Goal: Find contact information: Find contact information

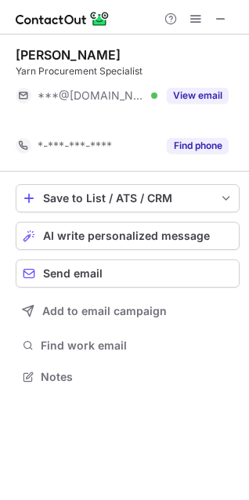
scroll to position [341, 249]
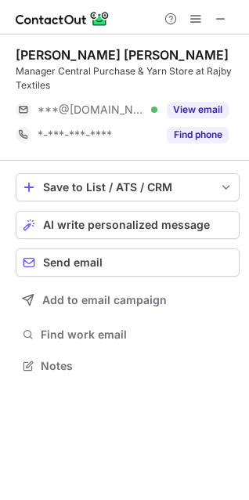
scroll to position [355, 249]
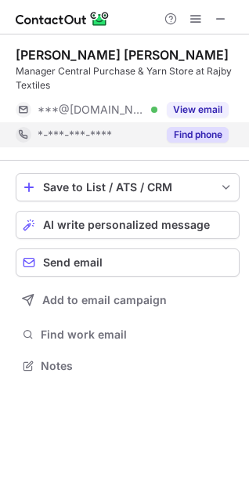
click at [172, 135] on button "Find phone" at bounding box center [198, 135] width 62 height 16
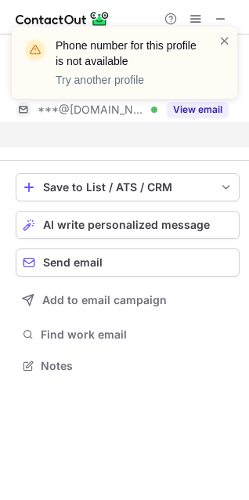
scroll to position [330, 249]
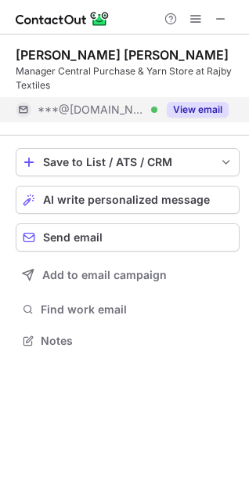
click at [218, 114] on button "View email" at bounding box center [198, 110] width 62 height 16
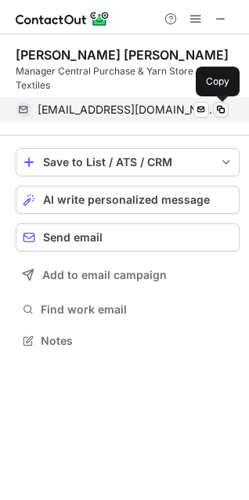
click at [221, 112] on span at bounding box center [221, 109] width 13 height 13
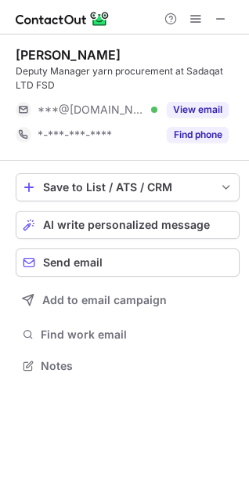
scroll to position [355, 249]
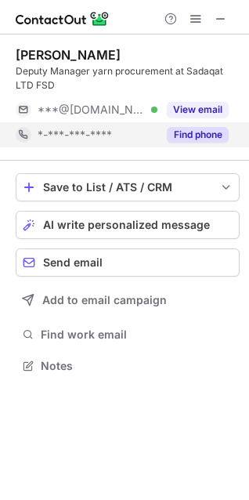
click at [199, 134] on button "Find phone" at bounding box center [198, 135] width 62 height 16
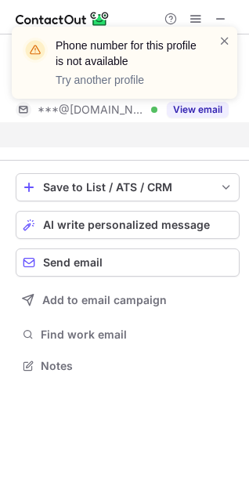
scroll to position [330, 249]
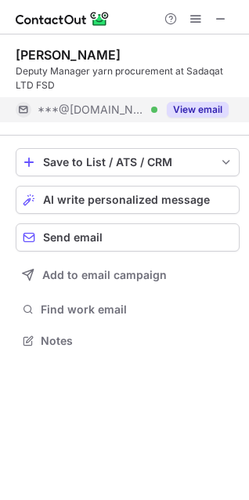
click at [200, 106] on button "View email" at bounding box center [198, 110] width 62 height 16
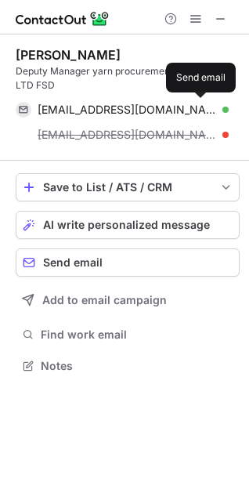
scroll to position [355, 249]
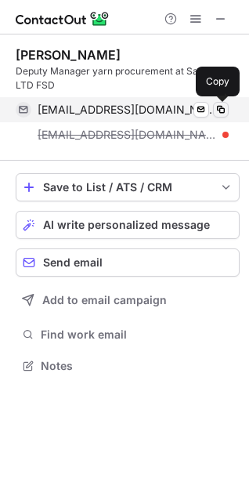
click at [224, 113] on span at bounding box center [221, 109] width 13 height 13
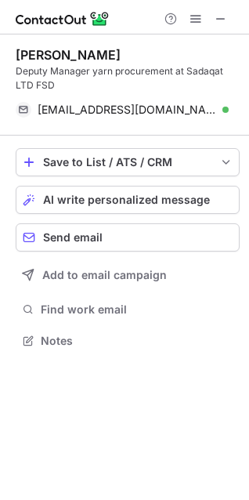
scroll to position [330, 249]
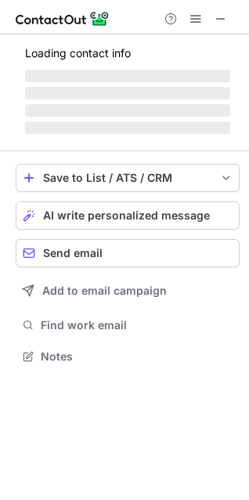
scroll to position [380, 249]
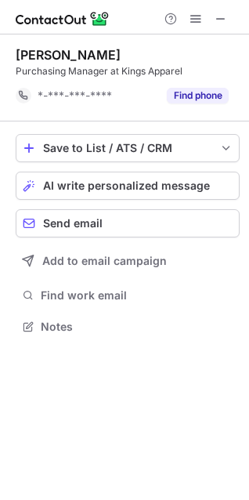
scroll to position [316, 249]
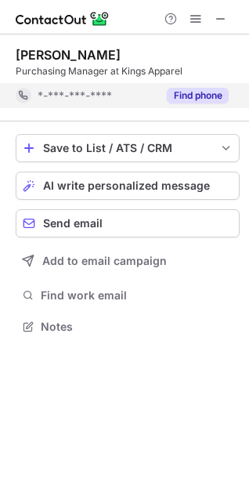
click at [196, 88] on button "Find phone" at bounding box center [198, 96] width 62 height 16
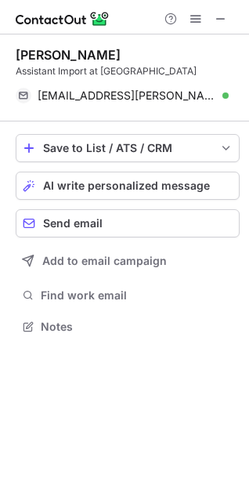
scroll to position [316, 249]
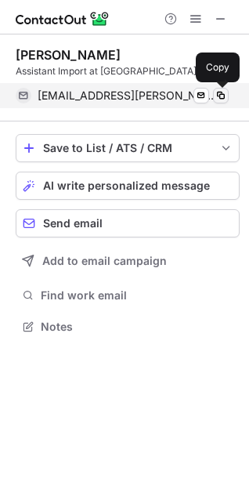
click at [224, 96] on span at bounding box center [221, 95] width 13 height 13
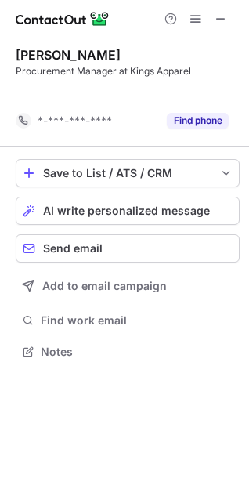
scroll to position [316, 249]
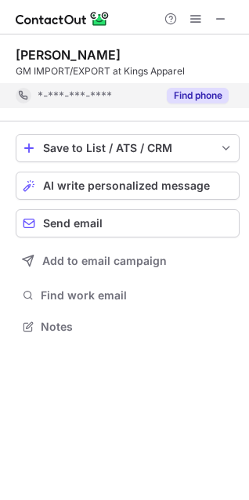
click at [194, 96] on button "Find phone" at bounding box center [198, 96] width 62 height 16
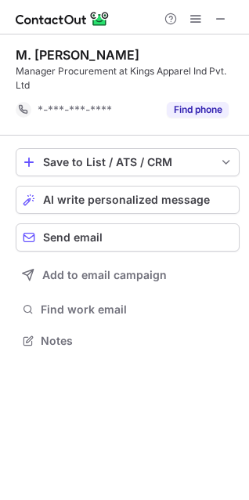
scroll to position [330, 249]
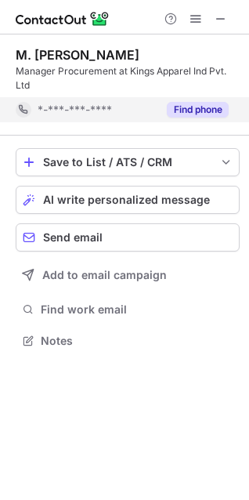
click at [200, 111] on button "Find phone" at bounding box center [198, 110] width 62 height 16
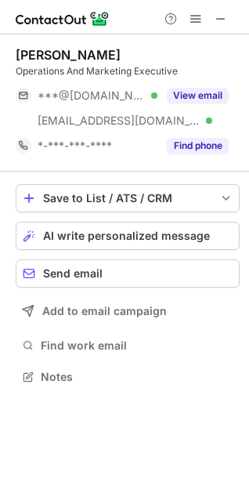
scroll to position [366, 249]
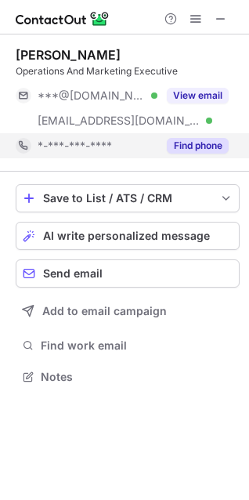
click at [208, 143] on button "Find phone" at bounding box center [198, 146] width 62 height 16
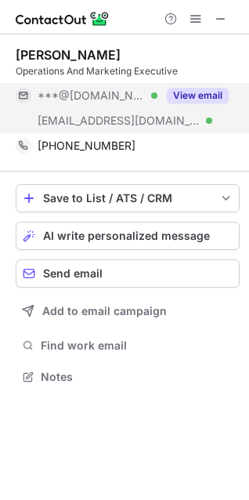
click at [193, 96] on button "View email" at bounding box center [198, 96] width 62 height 16
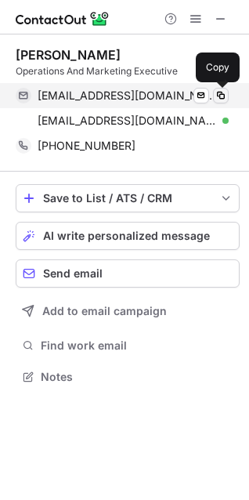
click at [222, 98] on span at bounding box center [221, 95] width 13 height 13
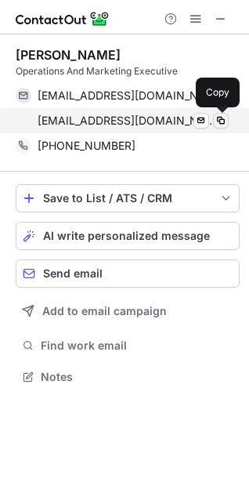
click at [222, 123] on span at bounding box center [221, 120] width 13 height 13
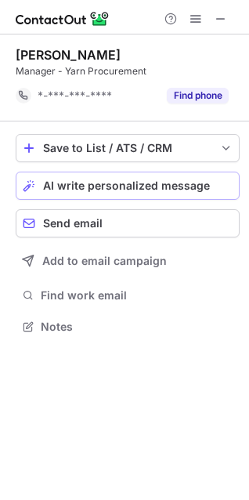
scroll to position [316, 249]
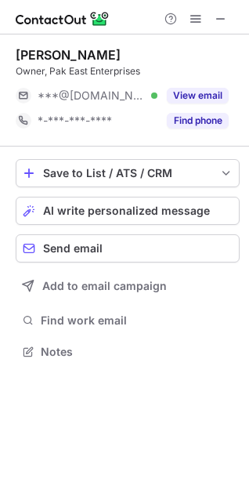
scroll to position [341, 249]
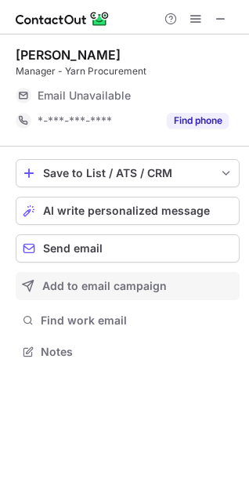
scroll to position [341, 249]
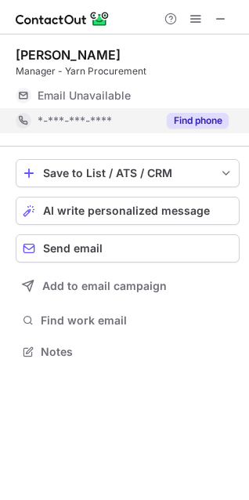
click at [195, 118] on button "Find phone" at bounding box center [198, 121] width 62 height 16
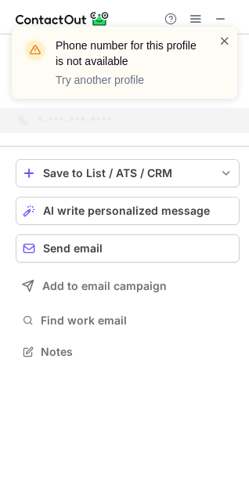
scroll to position [316, 249]
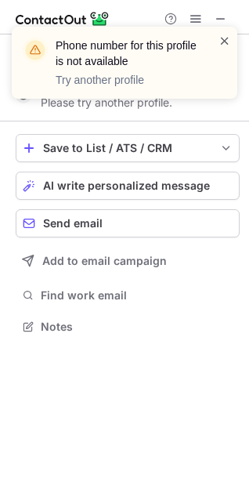
click at [226, 42] on span at bounding box center [224, 41] width 13 height 16
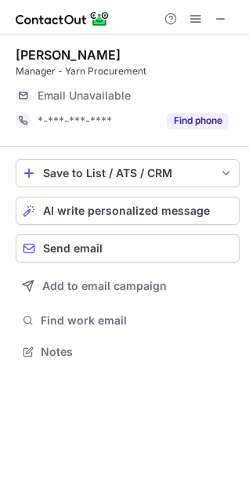
scroll to position [341, 249]
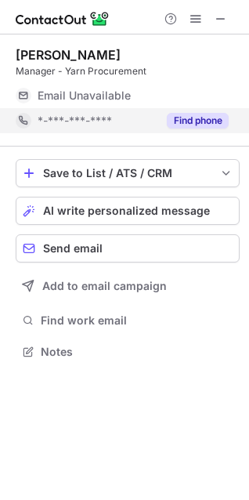
click at [208, 121] on button "Find phone" at bounding box center [198, 121] width 62 height 16
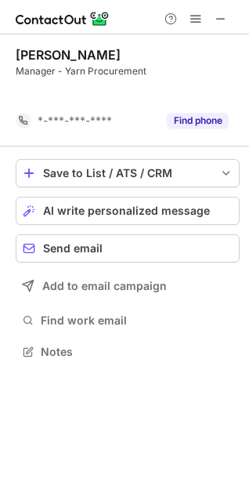
scroll to position [316, 249]
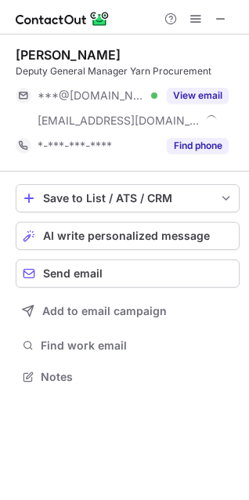
scroll to position [366, 249]
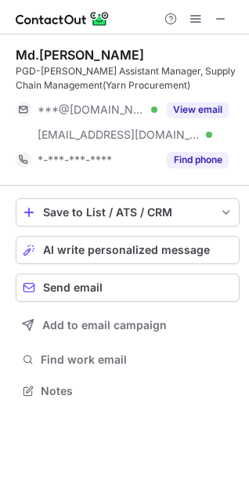
scroll to position [380, 249]
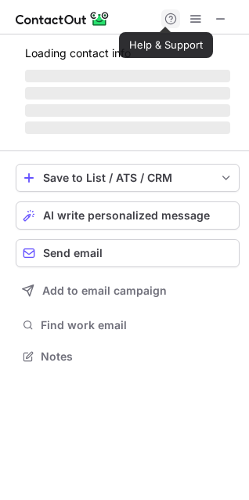
scroll to position [380, 249]
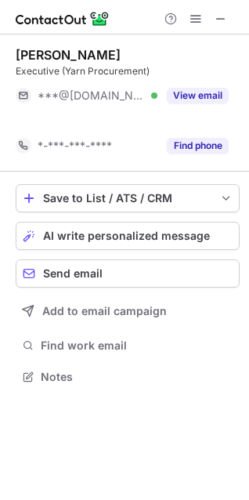
scroll to position [341, 249]
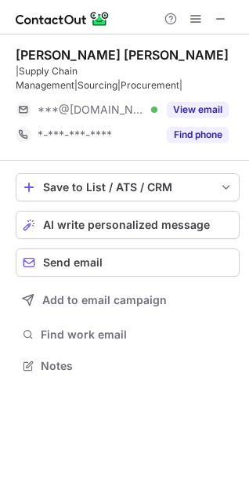
scroll to position [355, 249]
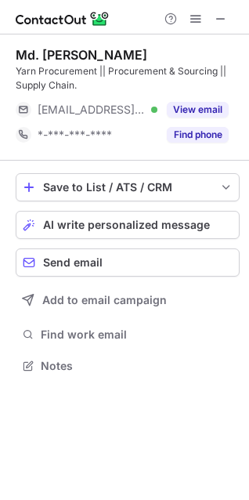
scroll to position [355, 249]
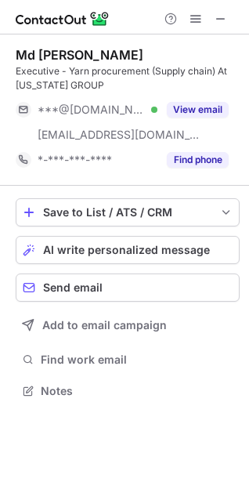
scroll to position [380, 249]
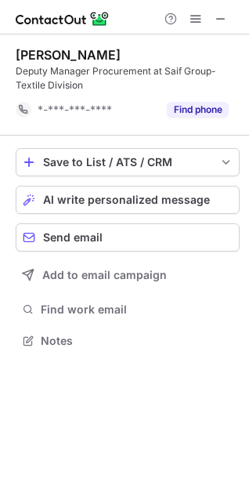
scroll to position [330, 249]
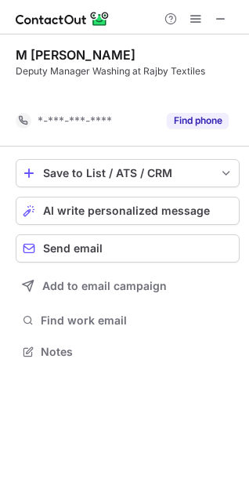
scroll to position [316, 249]
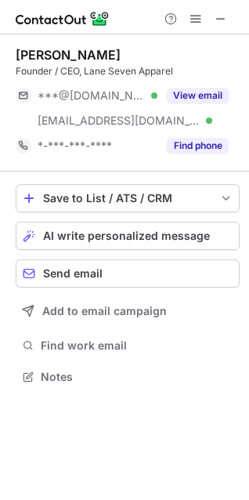
scroll to position [366, 249]
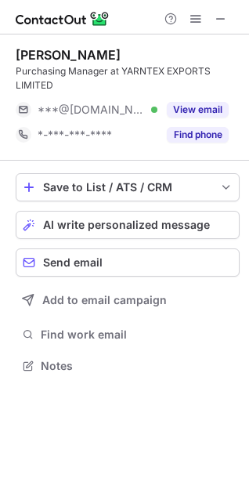
scroll to position [355, 249]
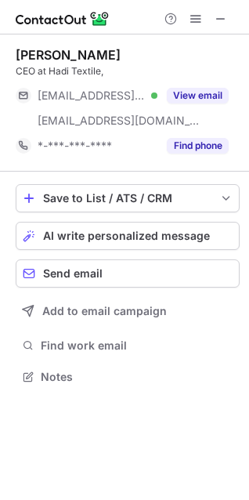
scroll to position [366, 249]
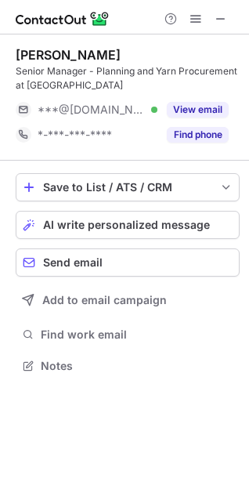
scroll to position [355, 249]
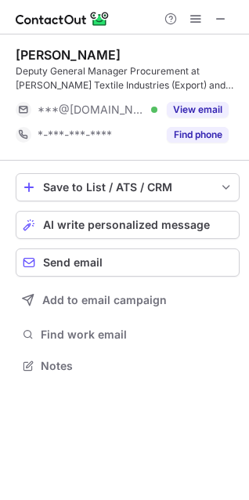
scroll to position [355, 249]
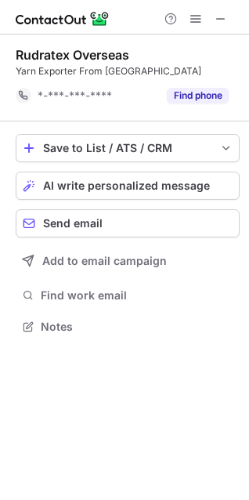
scroll to position [316, 249]
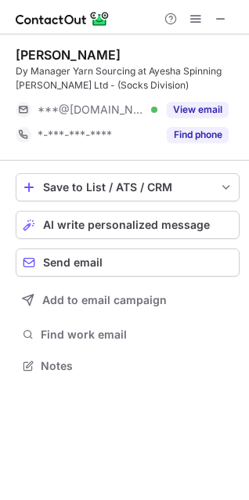
scroll to position [355, 249]
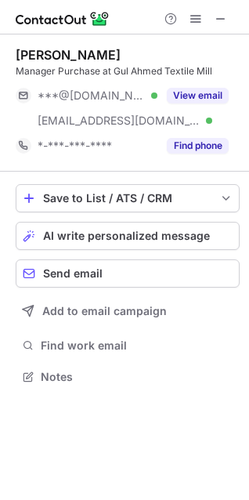
scroll to position [366, 249]
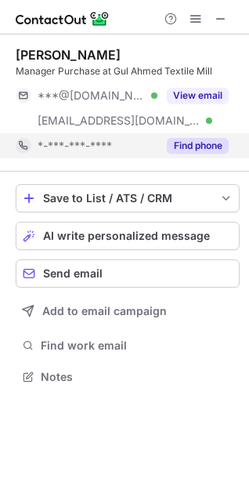
click at [192, 148] on button "Find phone" at bounding box center [198, 146] width 62 height 16
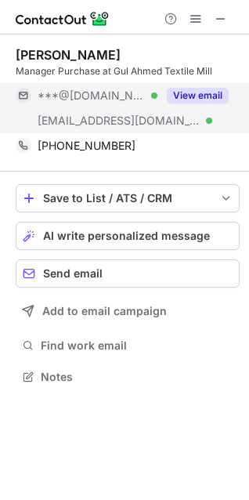
click at [199, 96] on button "View email" at bounding box center [198, 96] width 62 height 16
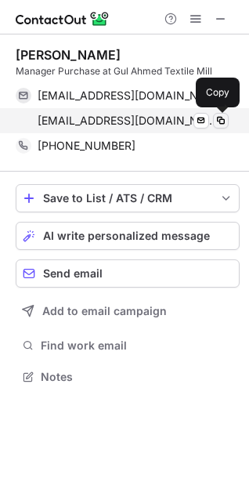
click at [223, 121] on span at bounding box center [221, 120] width 13 height 13
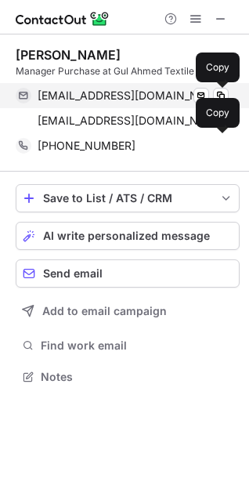
drag, startPoint x: 220, startPoint y: 95, endPoint x: 27, endPoint y: 103, distance: 193.6
click at [220, 95] on span at bounding box center [221, 95] width 13 height 13
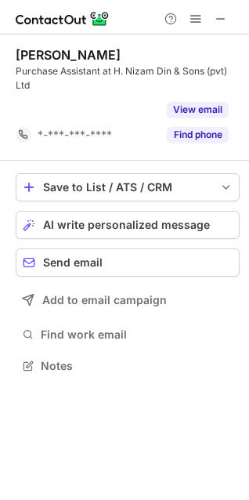
scroll to position [330, 249]
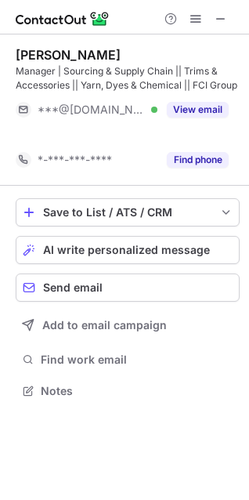
scroll to position [355, 249]
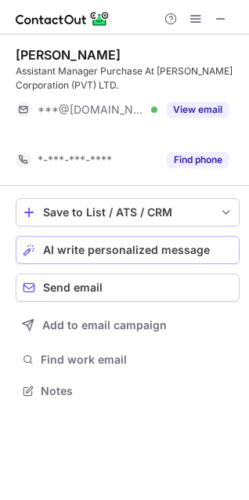
scroll to position [355, 249]
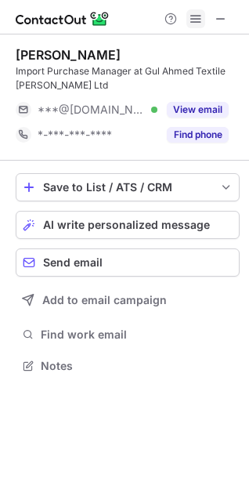
scroll to position [355, 249]
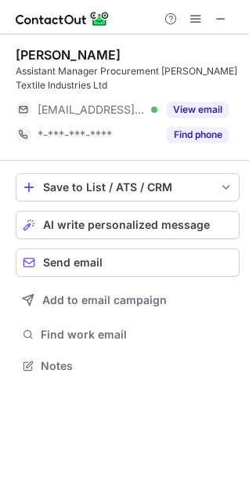
scroll to position [355, 249]
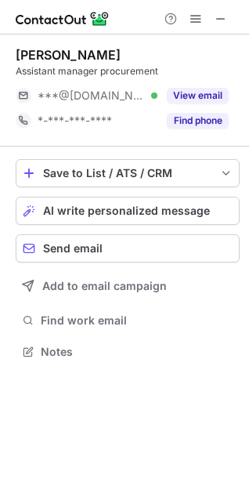
scroll to position [341, 249]
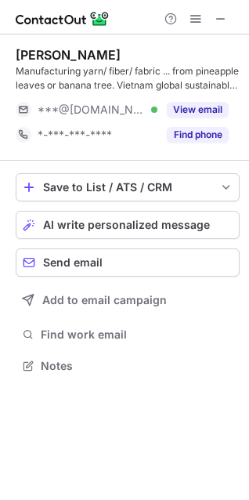
scroll to position [355, 249]
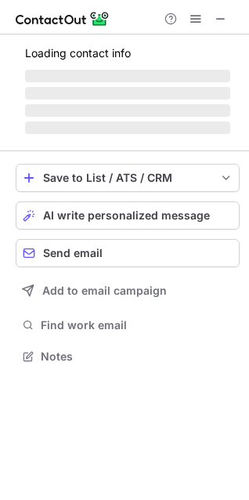
scroll to position [355, 249]
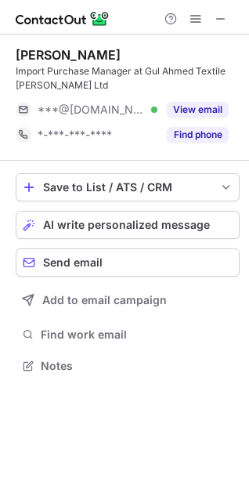
scroll to position [355, 249]
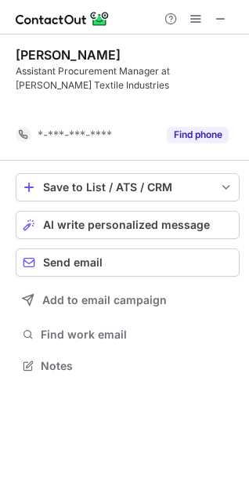
scroll to position [330, 249]
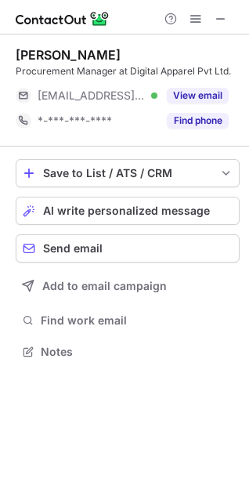
scroll to position [341, 249]
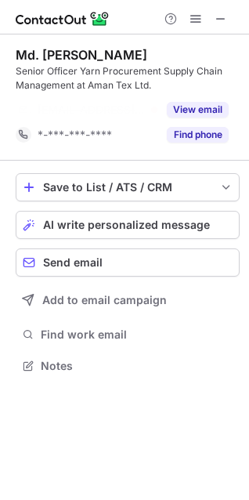
scroll to position [330, 249]
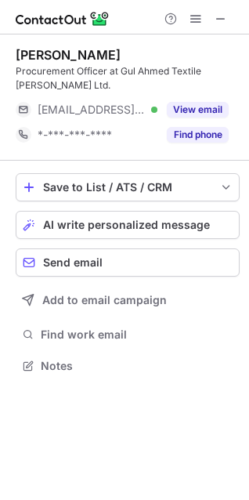
scroll to position [355, 249]
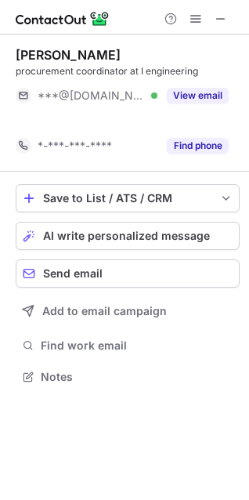
scroll to position [341, 249]
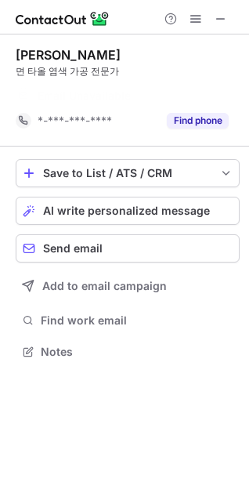
scroll to position [316, 249]
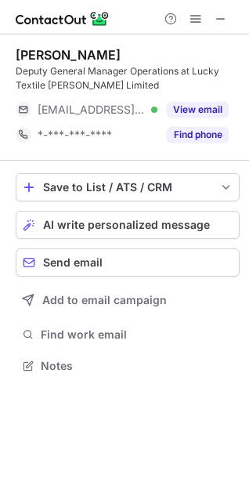
scroll to position [355, 249]
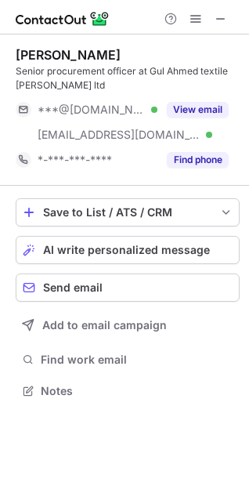
scroll to position [380, 249]
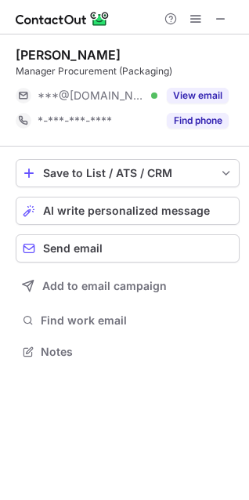
scroll to position [341, 249]
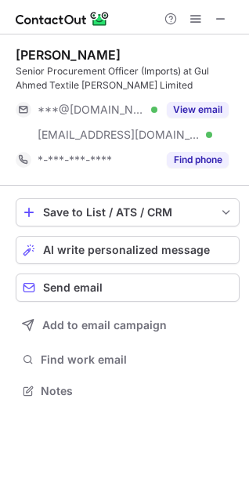
scroll to position [380, 249]
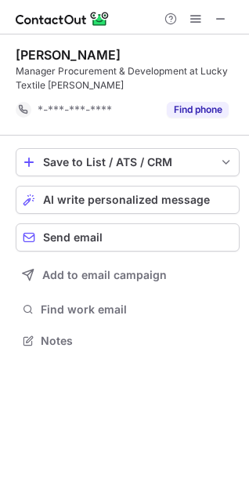
scroll to position [330, 249]
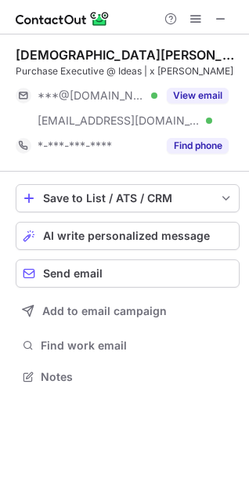
scroll to position [366, 249]
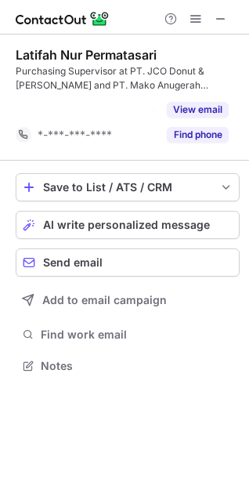
scroll to position [330, 249]
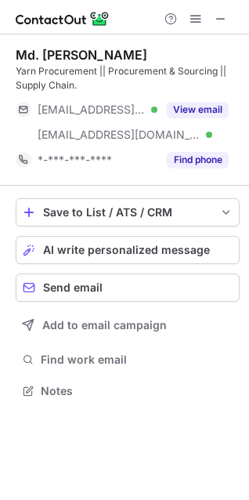
scroll to position [380, 249]
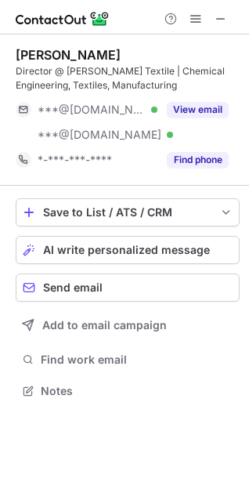
scroll to position [380, 249]
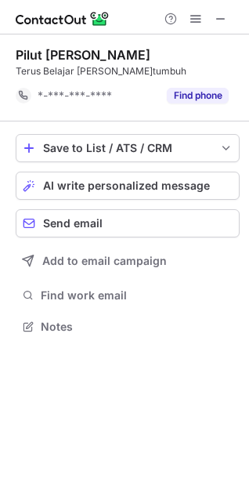
scroll to position [316, 249]
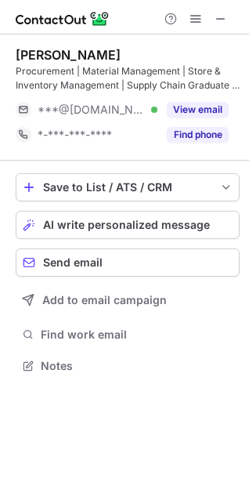
scroll to position [355, 249]
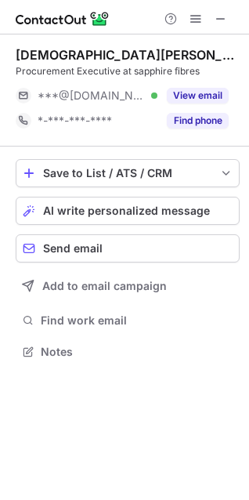
scroll to position [341, 249]
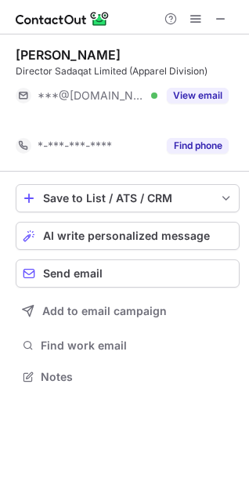
scroll to position [341, 249]
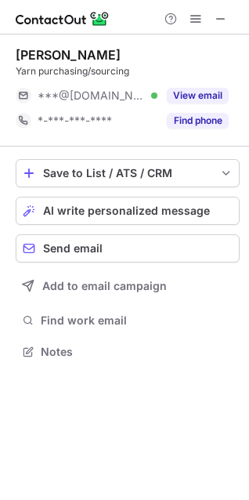
scroll to position [341, 249]
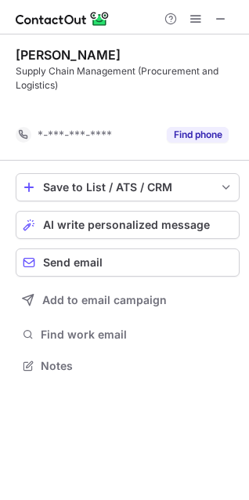
scroll to position [330, 249]
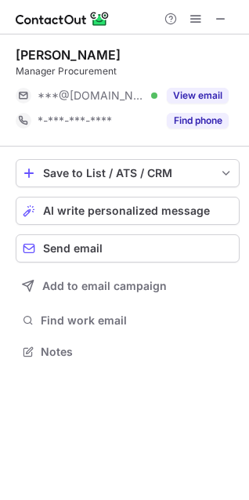
scroll to position [341, 249]
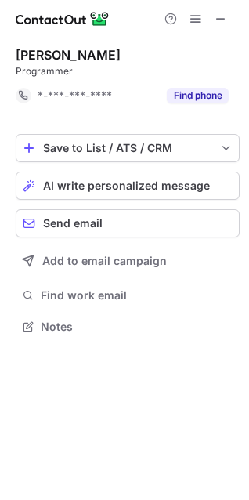
scroll to position [316, 249]
click at [228, 20] on button at bounding box center [220, 18] width 19 height 19
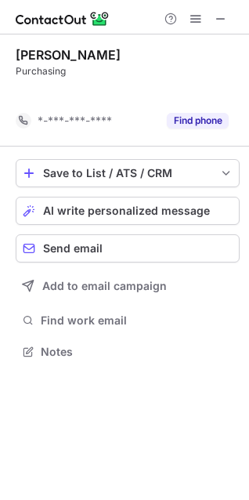
scroll to position [316, 249]
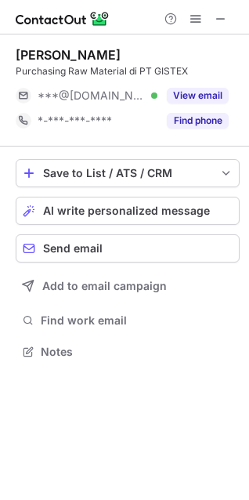
scroll to position [341, 249]
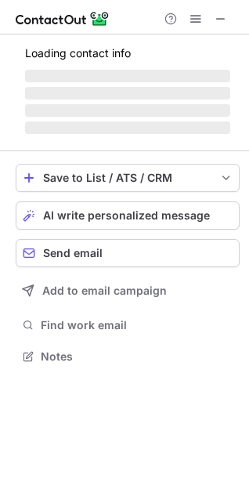
scroll to position [355, 249]
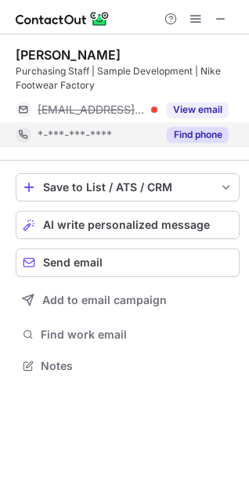
click at [208, 134] on button "Find phone" at bounding box center [198, 135] width 62 height 16
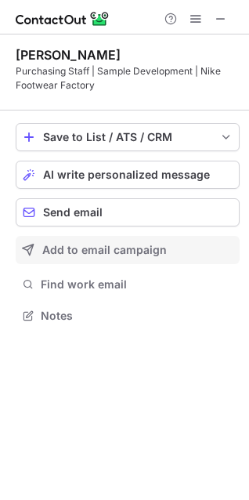
scroll to position [305, 249]
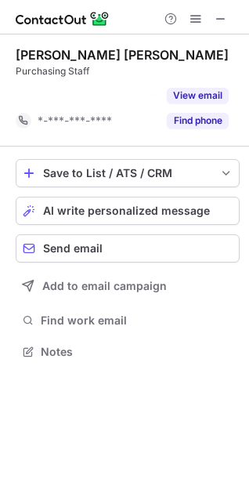
scroll to position [316, 249]
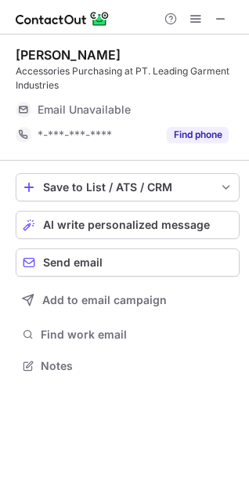
scroll to position [355, 249]
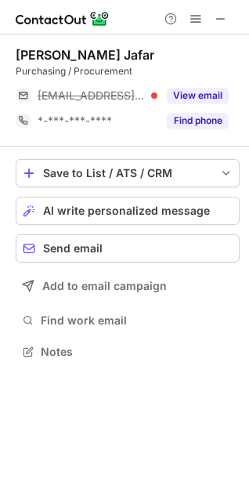
scroll to position [341, 249]
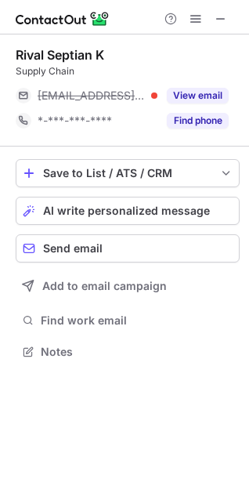
scroll to position [341, 249]
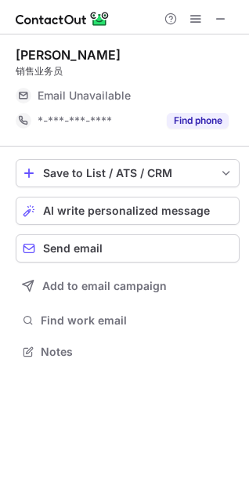
scroll to position [341, 249]
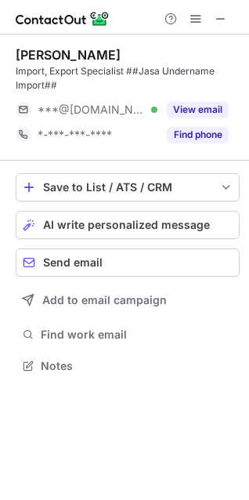
scroll to position [355, 249]
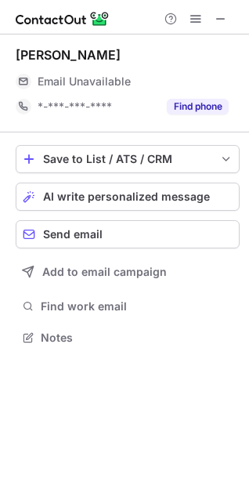
scroll to position [327, 249]
